Goal: Task Accomplishment & Management: Manage account settings

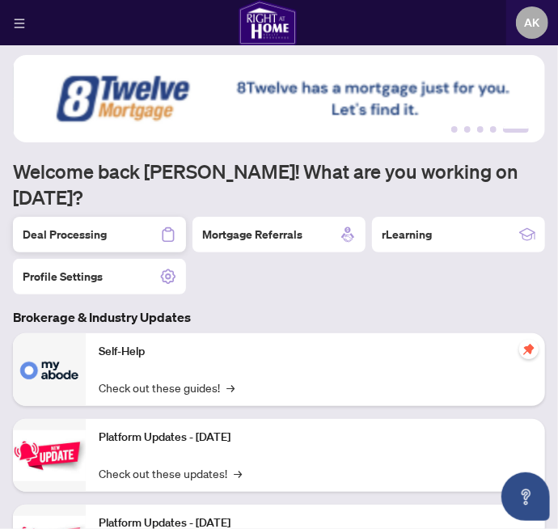
click at [108, 217] on div "Deal Processing" at bounding box center [99, 235] width 173 height 36
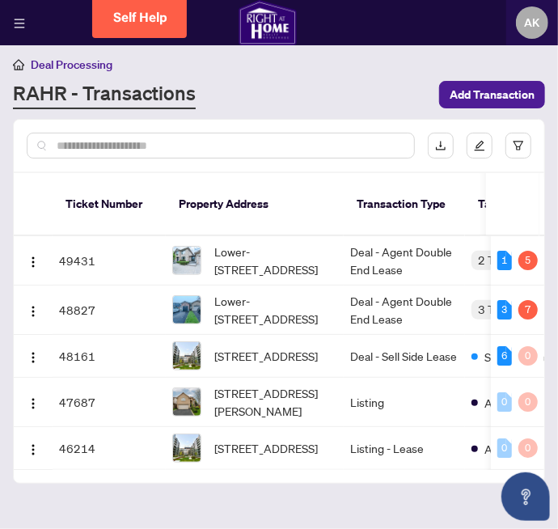
click at [248, 243] on span "Lower-[STREET_ADDRESS]" at bounding box center [275, 261] width 123 height 36
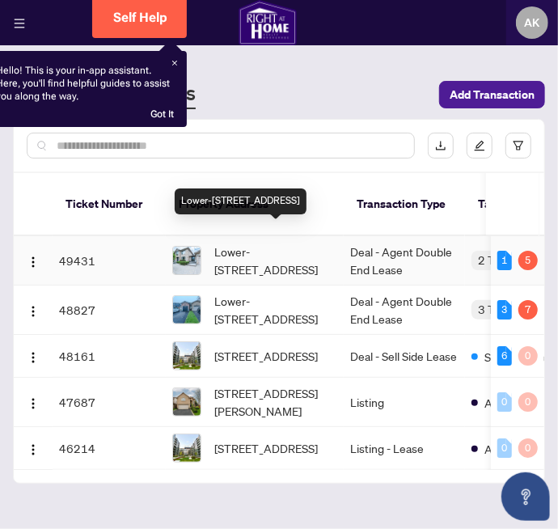
click at [239, 243] on span "Lower-[STREET_ADDRESS]" at bounding box center [275, 261] width 123 height 36
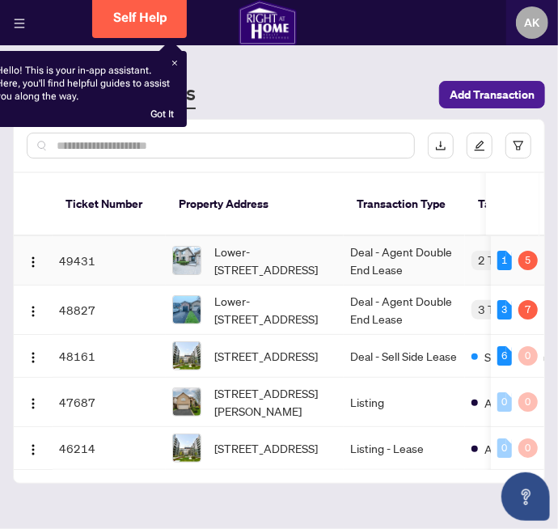
click at [246, 243] on span "Lower-80 Deerview Avenue, Ancaster, ON L9G 4S2, Canada" at bounding box center [275, 261] width 123 height 36
click at [78, 242] on td "49431" at bounding box center [109, 260] width 113 height 49
click at [89, 243] on td "49431" at bounding box center [109, 260] width 113 height 49
click at [272, 243] on span "Lower-80 Deerview Avenue, Ancaster, ON L9G 4S2, Canada" at bounding box center [275, 261] width 123 height 36
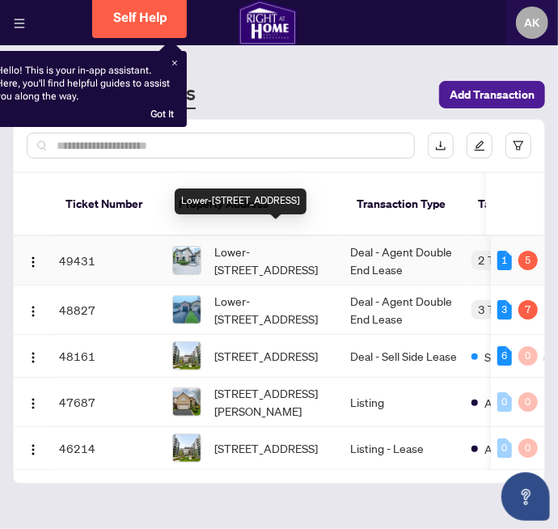
click at [280, 243] on span "Lower-80 Deerview Avenue, Ancaster, ON L9G 4S2, Canada" at bounding box center [275, 261] width 123 height 36
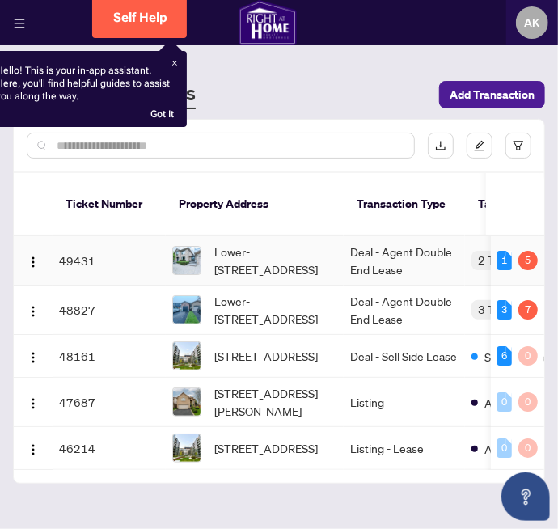
click at [395, 236] on td "Deal - Agent Double End Lease" at bounding box center [404, 260] width 121 height 49
click at [34, 256] on img "button" at bounding box center [33, 262] width 13 height 13
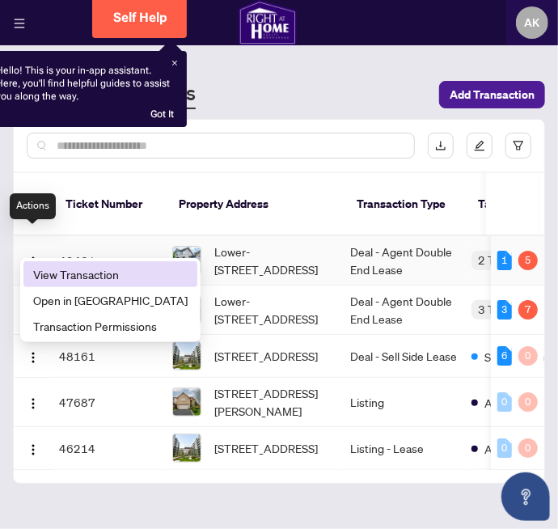
click at [62, 273] on span "View Transaction" at bounding box center [110, 274] width 154 height 18
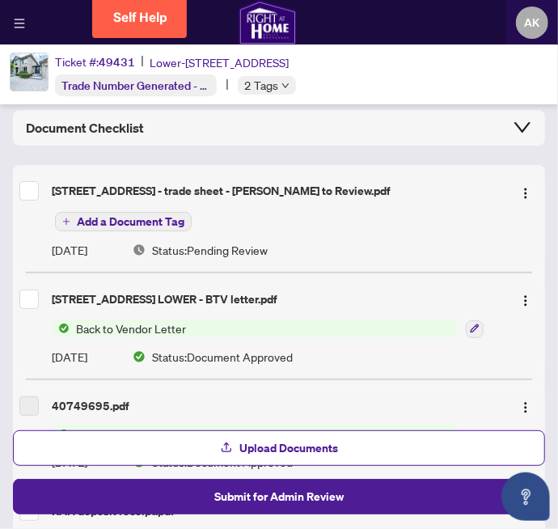
click at [102, 188] on div "80 Deerview Ave LOWER - trade sheet - Adrian to Review.pdf" at bounding box center [276, 191] width 448 height 18
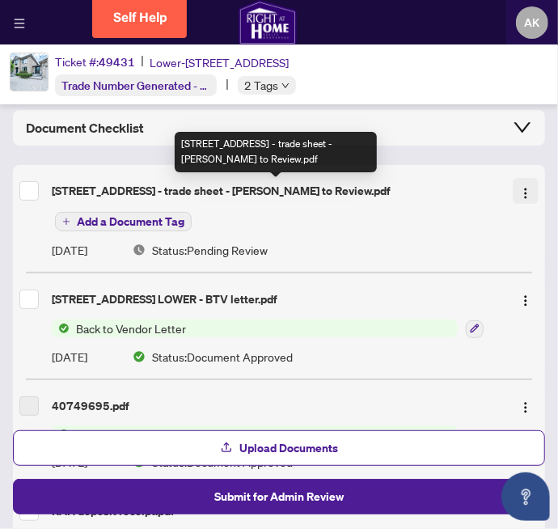
click at [530, 197] on img "button" at bounding box center [525, 193] width 13 height 13
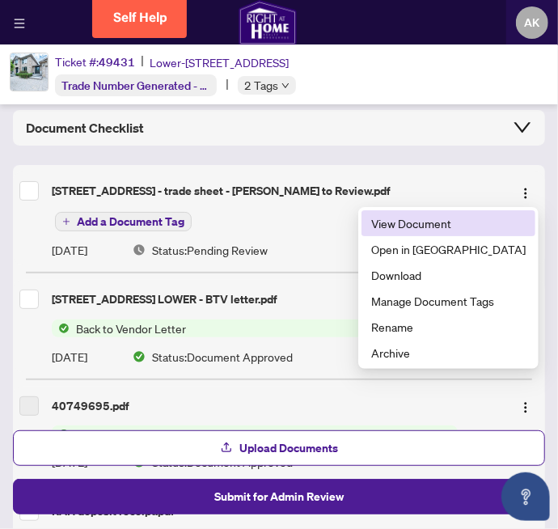
click at [472, 221] on span "View Document" at bounding box center [448, 223] width 154 height 18
